Goal: Transaction & Acquisition: Register for event/course

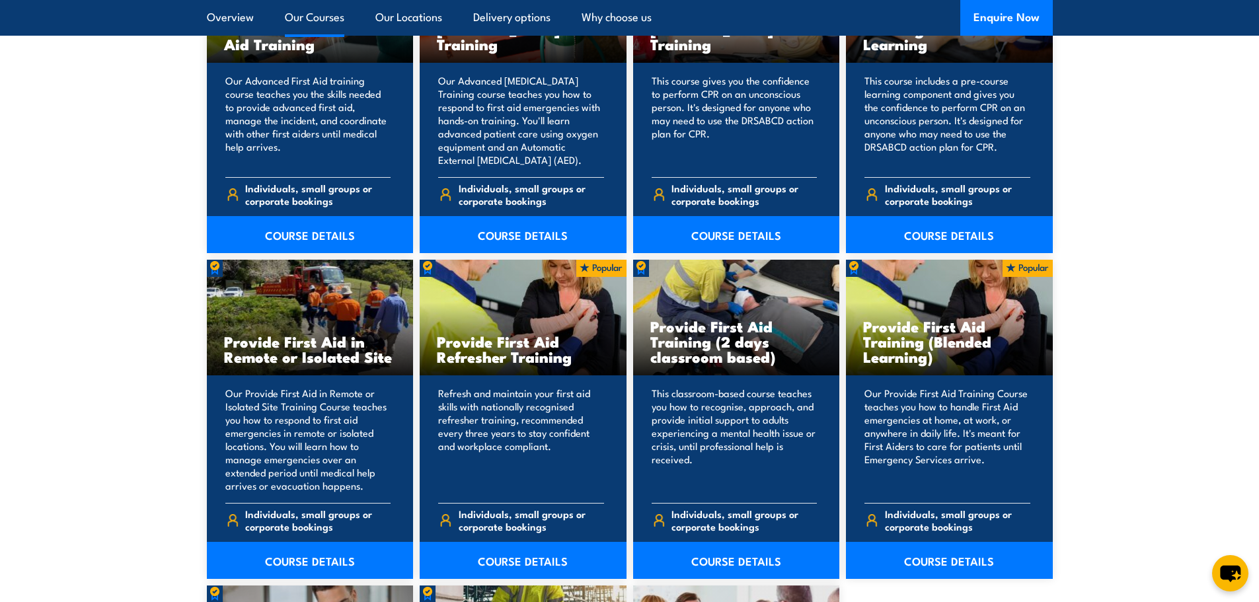
scroll to position [1784, 0]
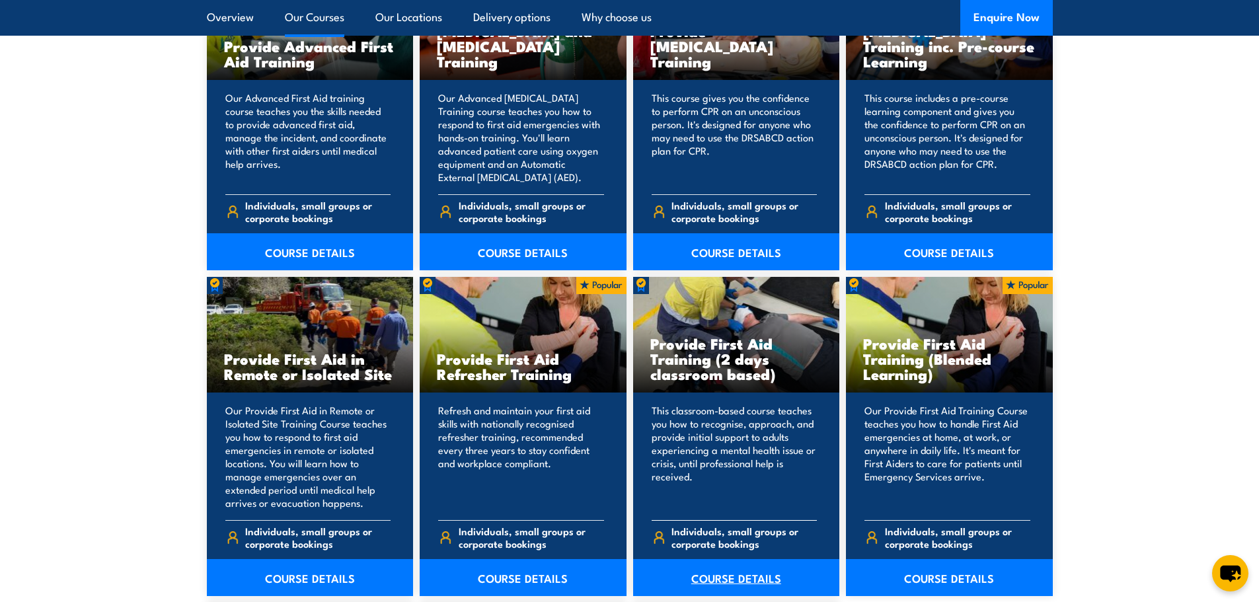
click at [733, 580] on link "COURSE DETAILS" at bounding box center [736, 577] width 207 height 37
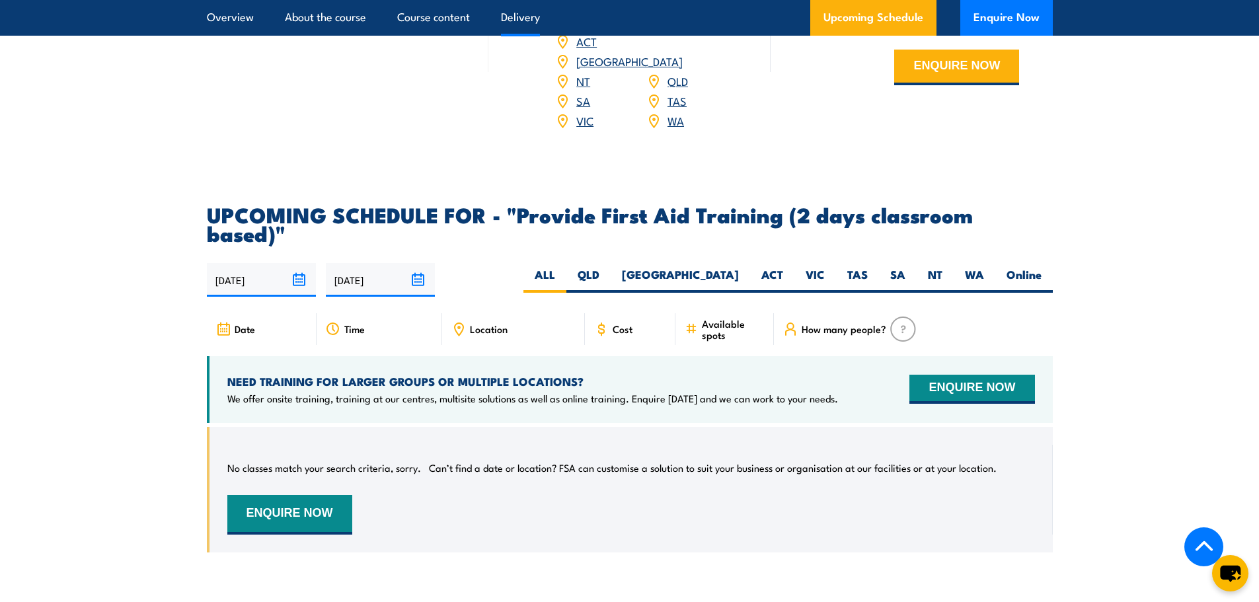
scroll to position [2247, 0]
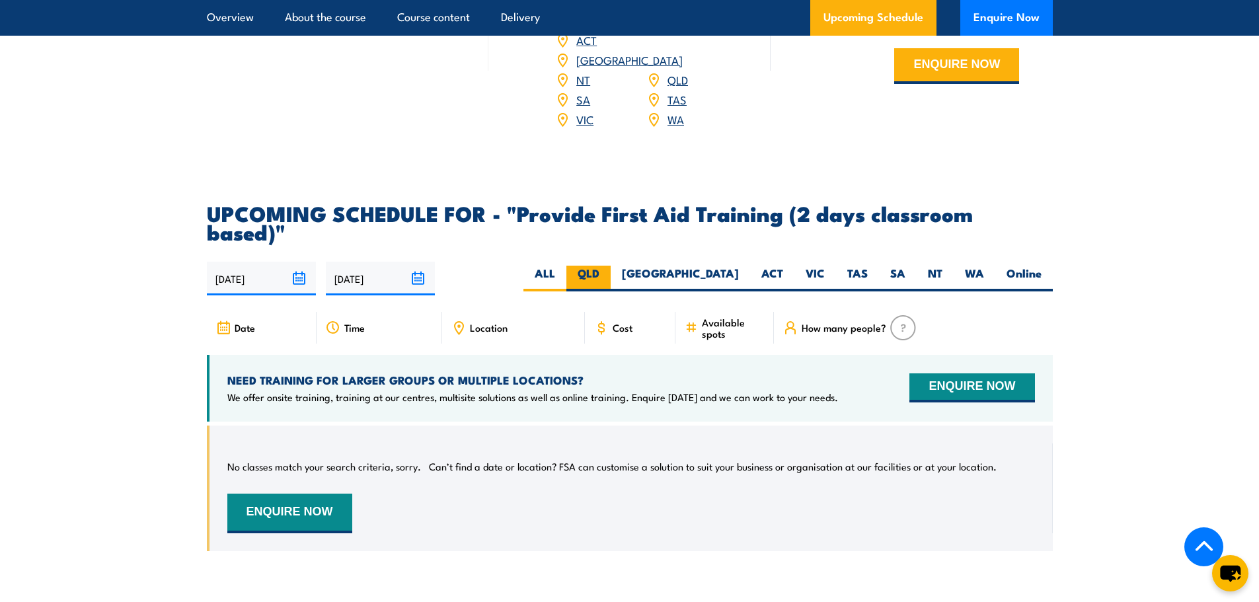
click at [611, 266] on label "QLD" at bounding box center [588, 279] width 44 height 26
click at [608, 266] on input "QLD" at bounding box center [603, 270] width 9 height 9
radio input "true"
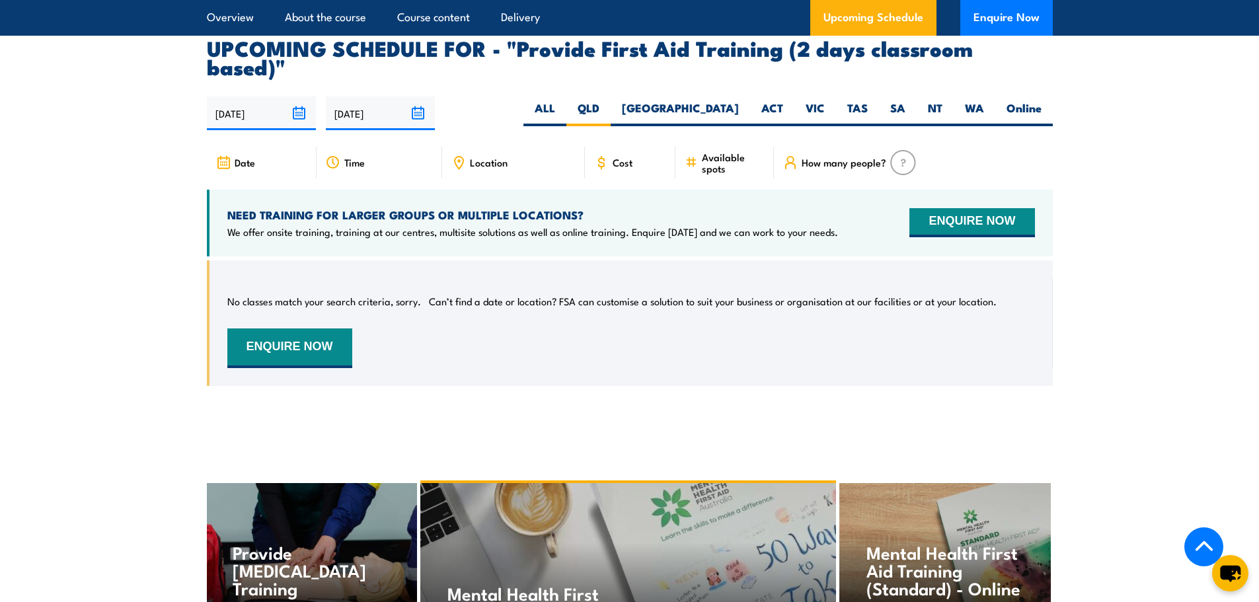
scroll to position [2298, 0]
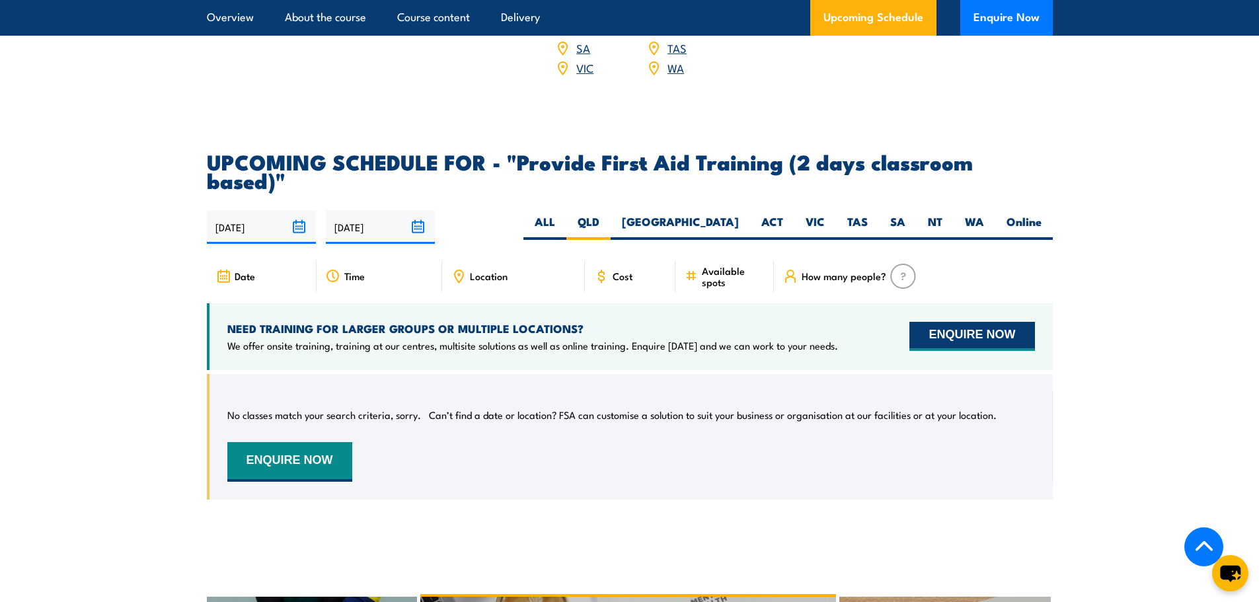
click at [937, 322] on button "ENQUIRE NOW" at bounding box center [971, 336] width 125 height 29
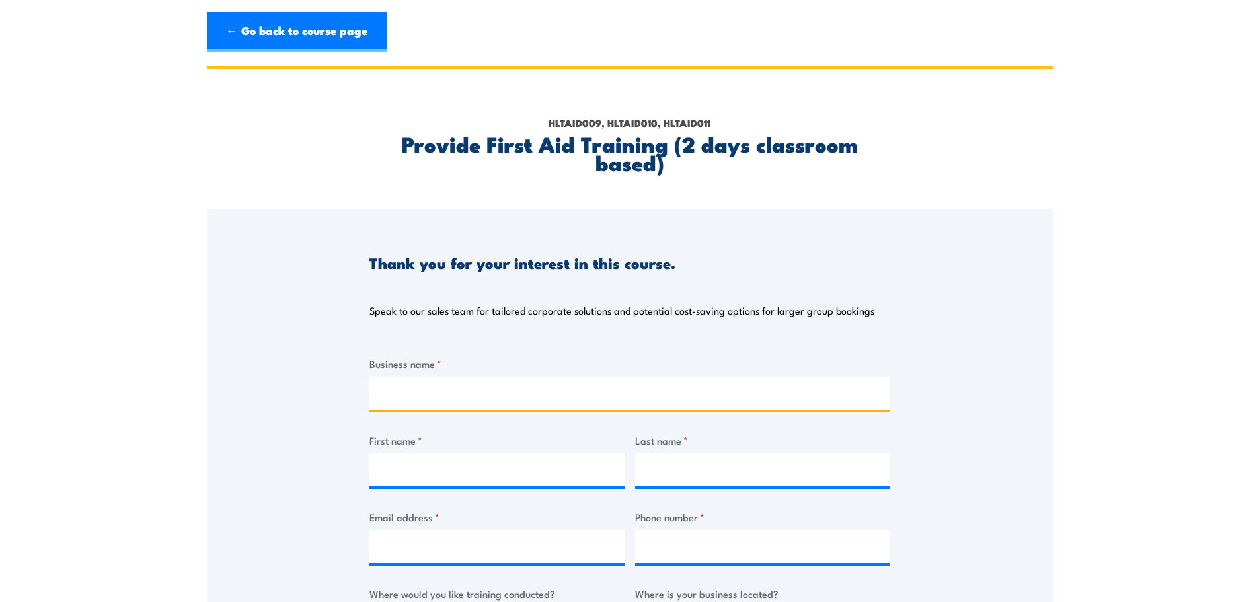
click at [505, 387] on input "Business name *" at bounding box center [629, 393] width 520 height 33
type input "Dyno Nobel"
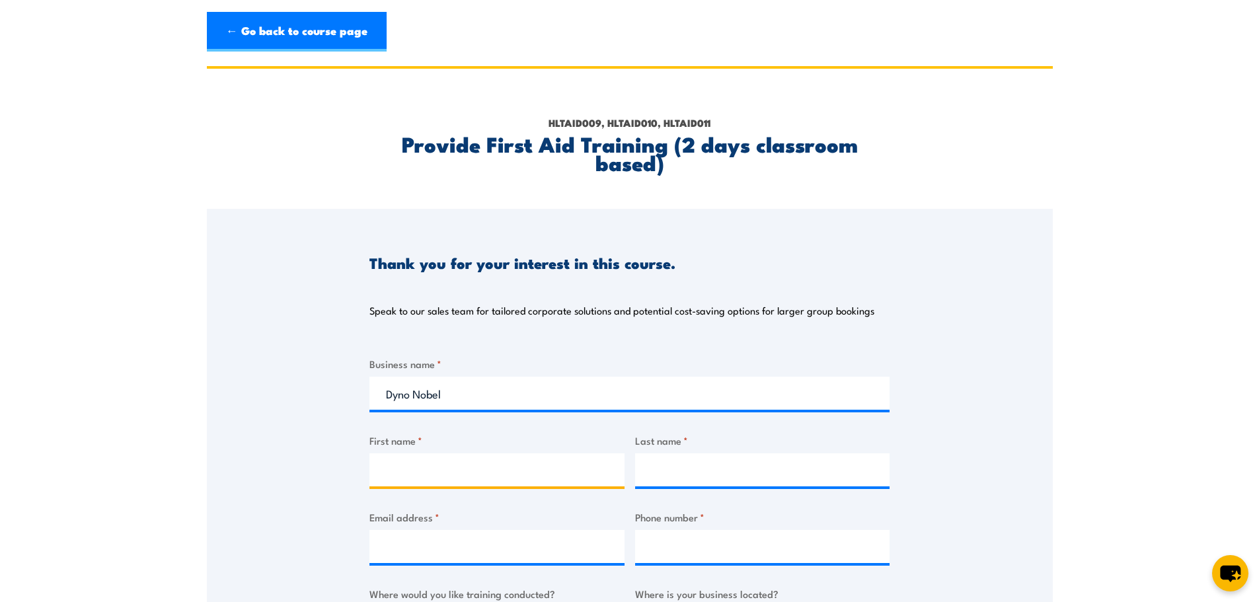
click at [511, 455] on input "First name *" at bounding box center [496, 469] width 255 height 33
type input "[PERSON_NAME]"
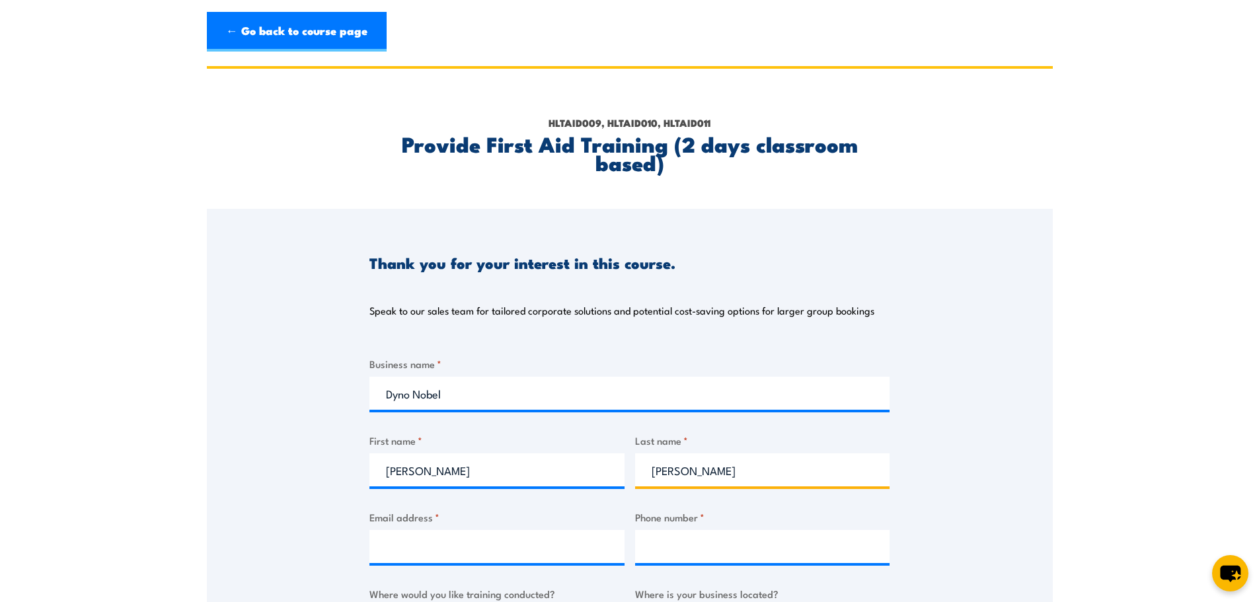
type input "[PERSON_NAME]"
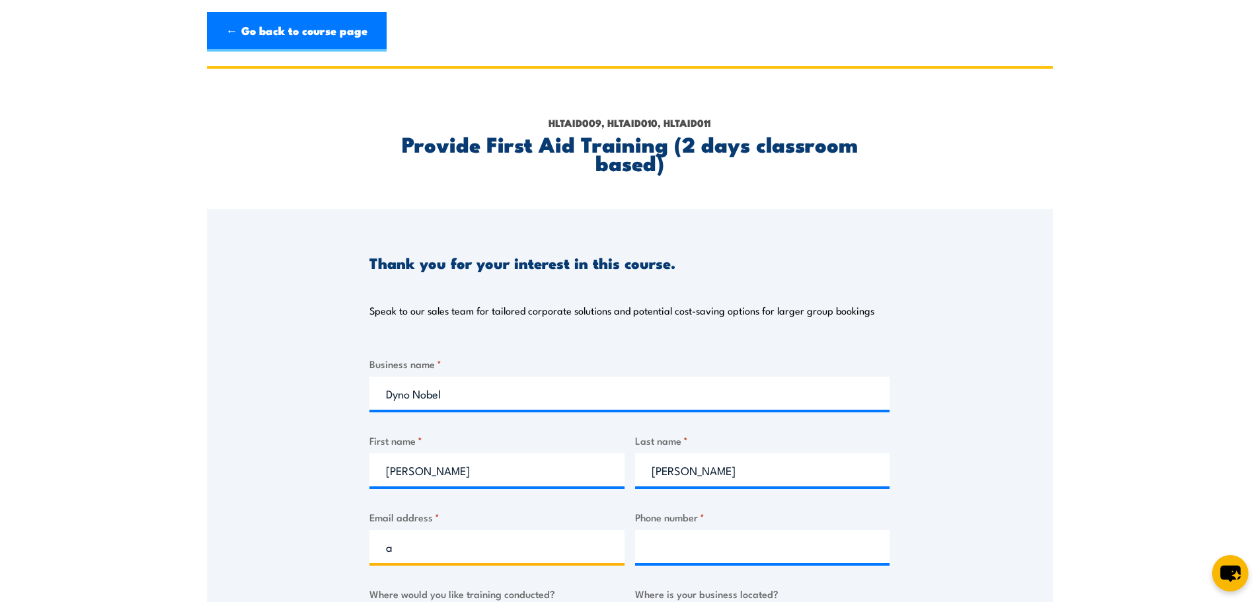
type input "[PERSON_NAME][EMAIL_ADDRESS][PERSON_NAME][DOMAIN_NAME]"
select select "QLD"
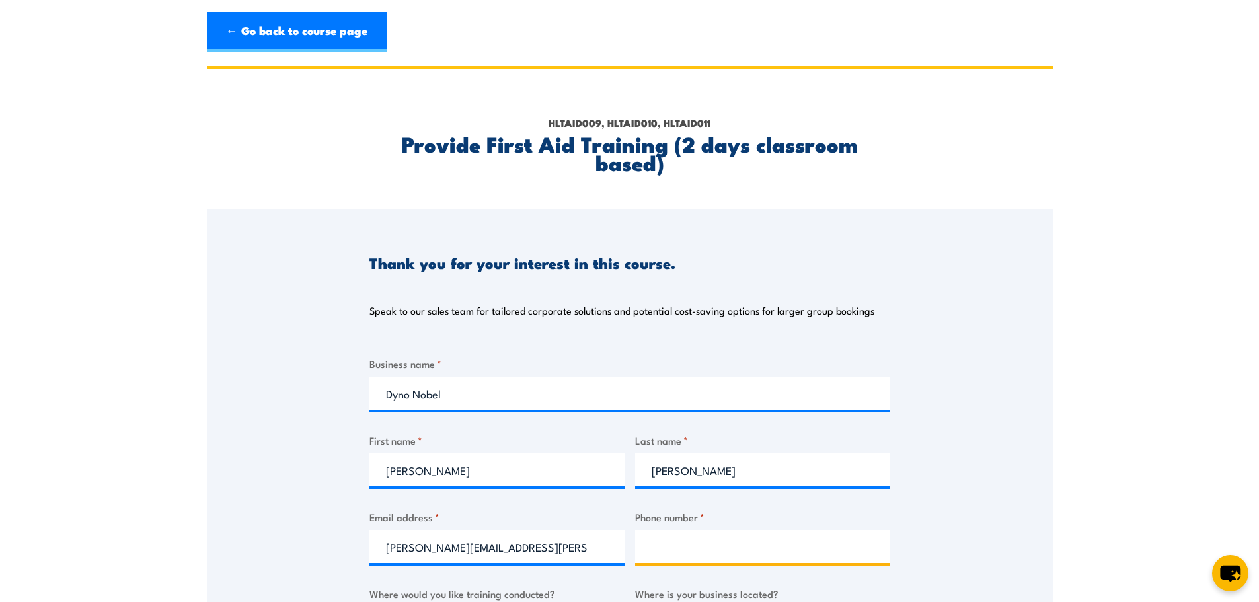
click at [659, 544] on input "Phone number *" at bounding box center [762, 546] width 255 height 33
type input "0409423744"
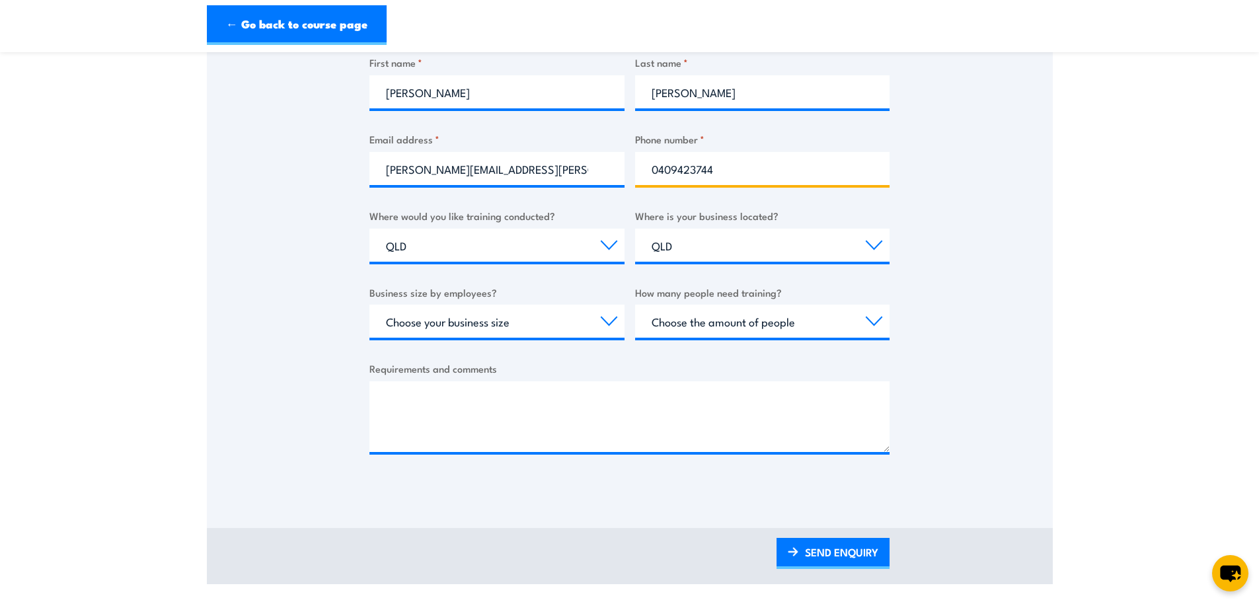
scroll to position [396, 0]
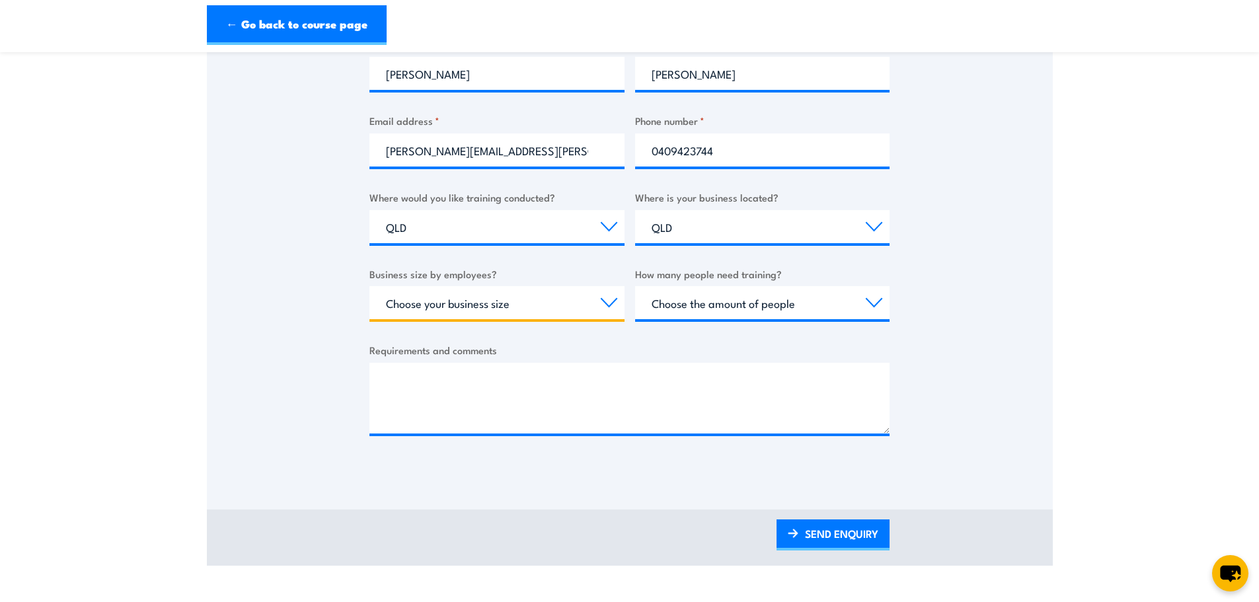
click at [488, 303] on select "Choose your business size 1 to 19 20 to 199 200+" at bounding box center [496, 302] width 255 height 33
click at [369, 286] on select "Choose your business size 1 to 19 20 to 199 200+" at bounding box center [496, 302] width 255 height 33
click at [570, 311] on select "Choose your business size 1 to 19 20 to 199 200+" at bounding box center [496, 302] width 255 height 33
select select "20 to 199"
click at [369, 286] on select "Choose your business size 1 to 19 20 to 199 200+" at bounding box center [496, 302] width 255 height 33
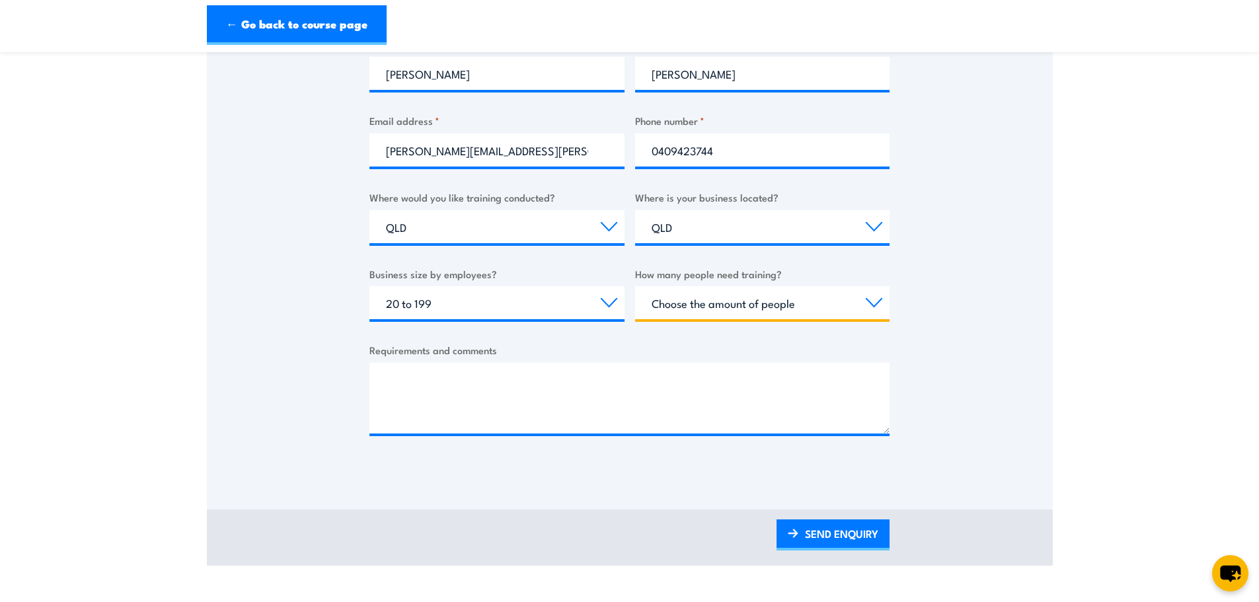
click at [703, 307] on select "Choose the amount of people 1 to 4 5 to 19 20+" at bounding box center [762, 302] width 255 height 33
select select "5 to 19"
click at [635, 286] on select "Choose the amount of people 1 to 4 5 to 19 20+" at bounding box center [762, 302] width 255 height 33
click at [826, 529] on link "SEND ENQUIRY" at bounding box center [832, 534] width 113 height 31
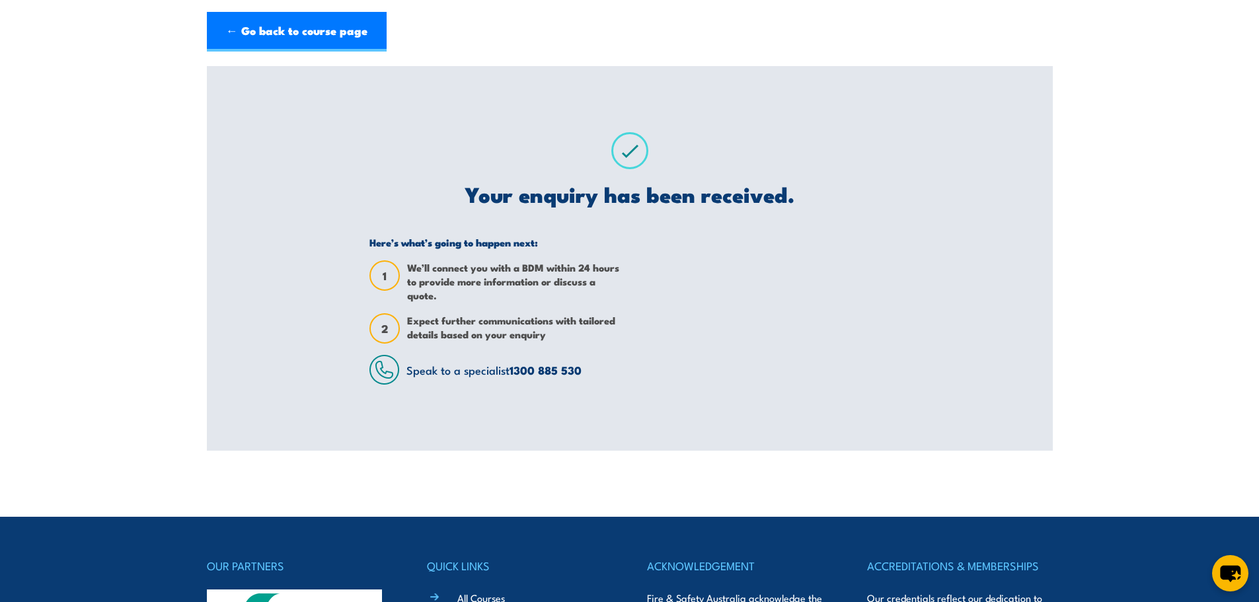
scroll to position [0, 0]
